Goal: Transaction & Acquisition: Purchase product/service

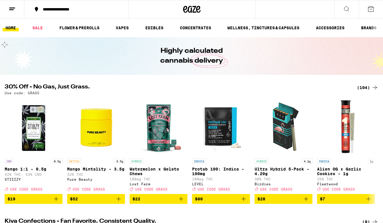
click at [361, 88] on div "(104)" at bounding box center [367, 87] width 21 height 7
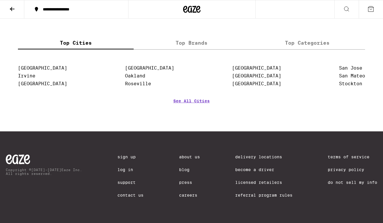
scroll to position [3027, 0]
